Goal: Task Accomplishment & Management: Manage account settings

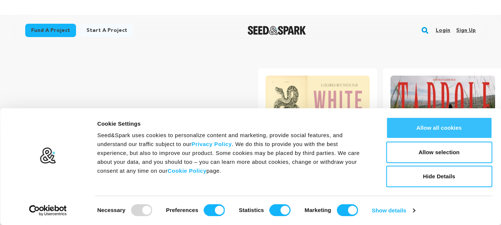
click at [454, 129] on button "Allow all cookies" at bounding box center [439, 128] width 106 height 22
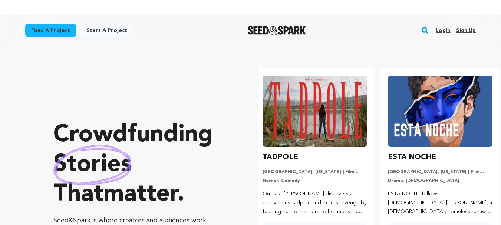
scroll to position [0, 131]
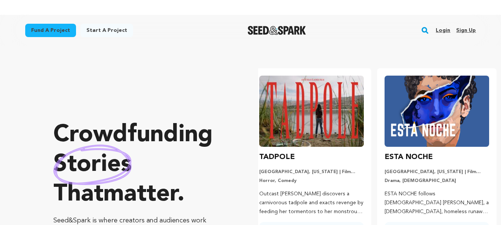
click at [464, 30] on link "Sign up" at bounding box center [466, 30] width 20 height 12
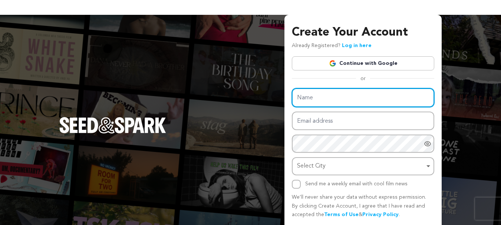
drag, startPoint x: 0, startPoint y: 0, endPoint x: 376, endPoint y: 90, distance: 386.1
click at [376, 90] on input "Name" at bounding box center [363, 97] width 142 height 19
type input "Lulle"
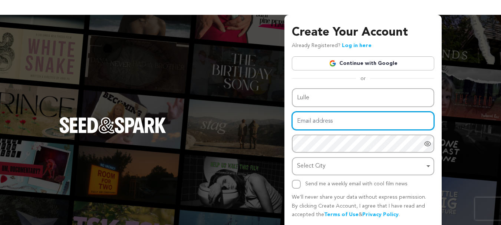
click at [325, 124] on input "Email address" at bounding box center [363, 121] width 142 height 19
type input "lulleaus@gmail.com"
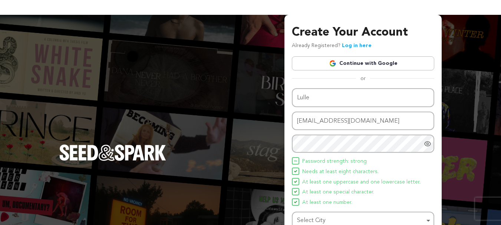
scroll to position [5, 0]
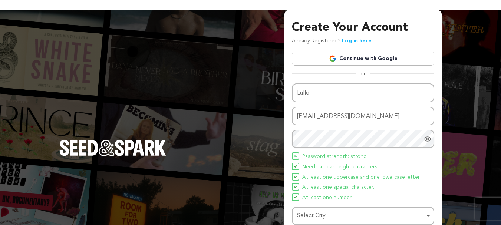
click at [344, 221] on div "Select City Remove item" at bounding box center [361, 216] width 128 height 11
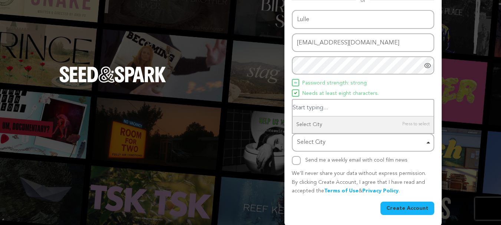
scroll to position [79, 0]
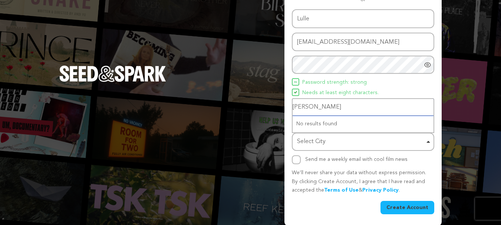
type input "mELB"
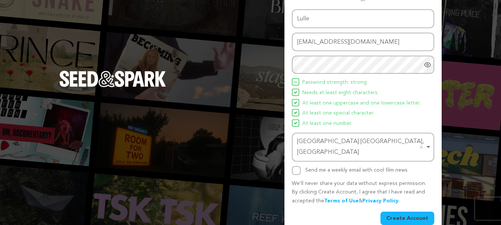
click at [410, 212] on button "Create Account" at bounding box center [407, 218] width 54 height 13
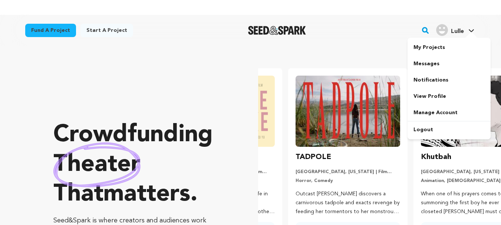
scroll to position [0, 131]
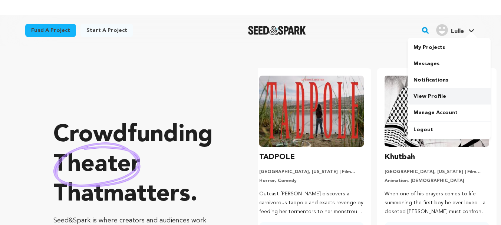
click at [433, 95] on link "View Profile" at bounding box center [448, 96] width 83 height 16
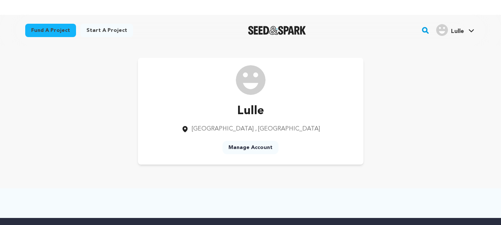
click at [257, 83] on img at bounding box center [251, 80] width 30 height 30
click at [439, 115] on link "Manage Account" at bounding box center [448, 113] width 83 height 16
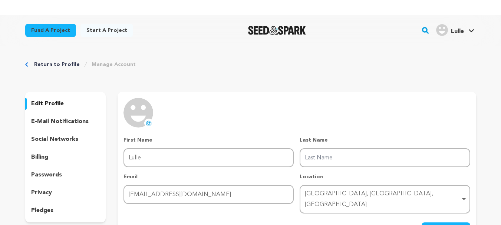
click at [145, 126] on img at bounding box center [138, 113] width 30 height 30
click at [148, 122] on icon at bounding box center [149, 123] width 6 height 6
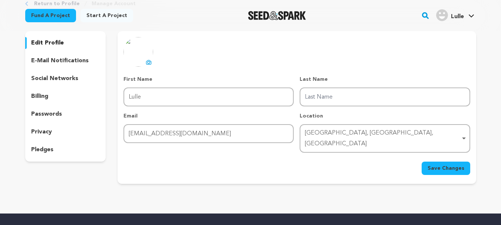
scroll to position [74, 0]
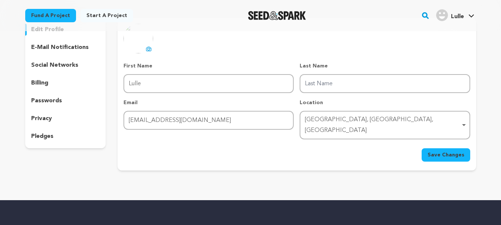
click at [440, 151] on span "Save Changes" at bounding box center [445, 154] width 37 height 7
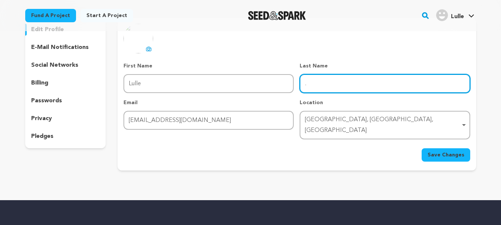
type input "."
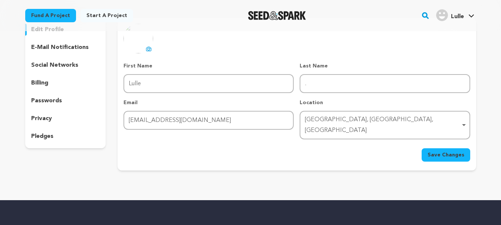
click at [448, 151] on span "Save Changes" at bounding box center [445, 154] width 37 height 7
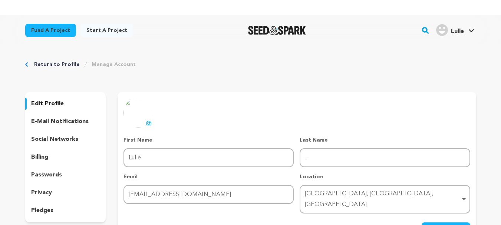
click at [46, 66] on link "Return to Profile" at bounding box center [57, 64] width 46 height 7
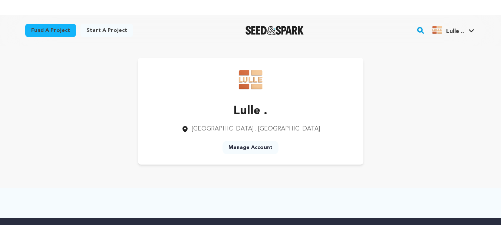
click at [263, 147] on link "Manage Account" at bounding box center [250, 147] width 56 height 13
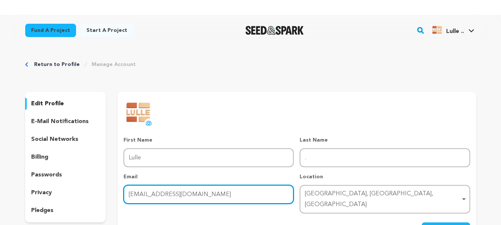
click at [208, 200] on input "[EMAIL_ADDRESS][DOMAIN_NAME]" at bounding box center [208, 194] width 170 height 19
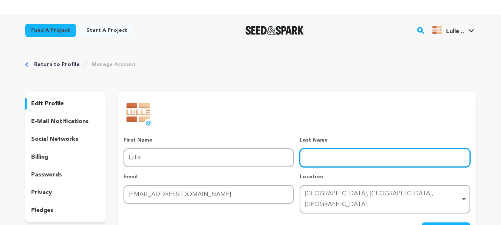
click at [360, 156] on input "." at bounding box center [385, 157] width 170 height 19
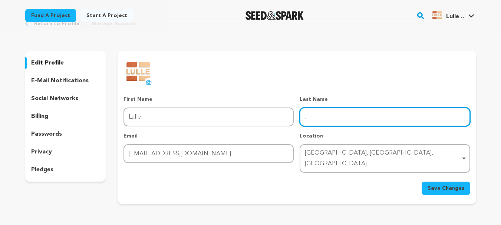
scroll to position [37, 0]
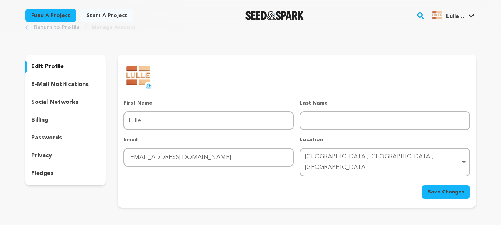
click at [77, 87] on p "e-mail notifications" at bounding box center [59, 84] width 57 height 9
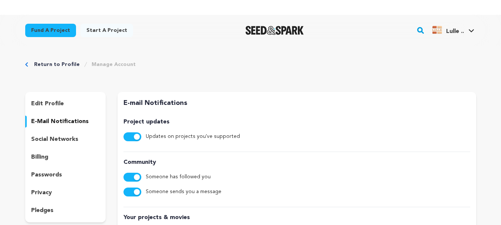
click at [64, 138] on p "social networks" at bounding box center [54, 139] width 47 height 9
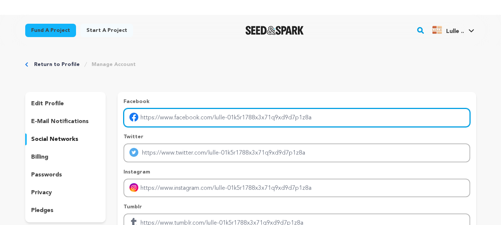
click at [189, 115] on input "Enter facebook profile link" at bounding box center [296, 117] width 346 height 19
paste input "https://www.facebook.com/profile.php?id=61555054061609"
type input "https://www.facebook.com/profile.php?id=61555054061609"
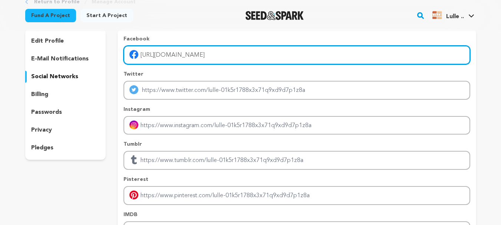
scroll to position [111, 0]
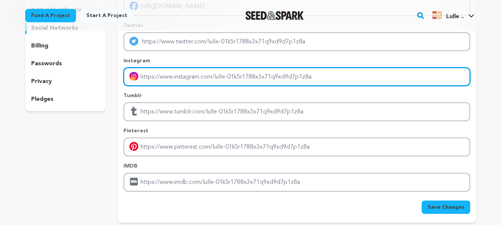
click at [188, 77] on input "Enter instagram handle link" at bounding box center [296, 76] width 346 height 19
paste input "https://www.instagram.com/lullesocials/"
type input "https://www.instagram.com/lullesocials/"
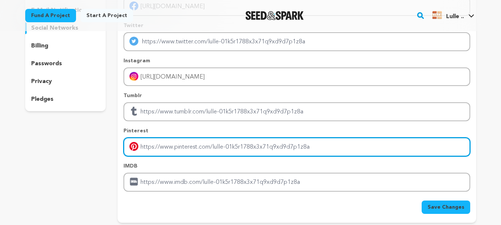
click at [201, 148] on input "Enter pinterest profile link" at bounding box center [296, 147] width 346 height 19
paste input "https://www.pinterest.com.au/lulle2098/"
type input "https://www.pinterest.com.au/lulle2098/"
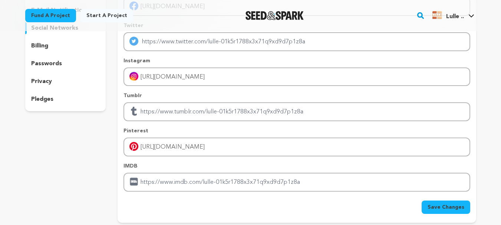
click at [455, 205] on span "Save Changes" at bounding box center [445, 207] width 37 height 7
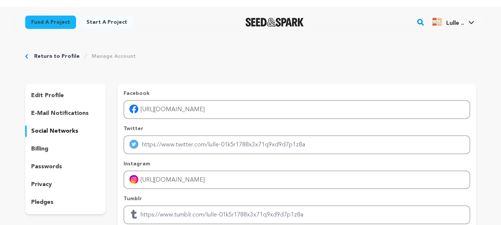
scroll to position [0, 0]
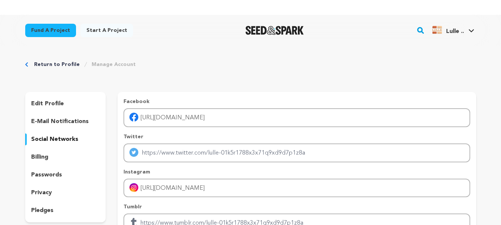
click at [63, 62] on link "Return to Profile" at bounding box center [57, 64] width 46 height 7
